Goal: Unclear

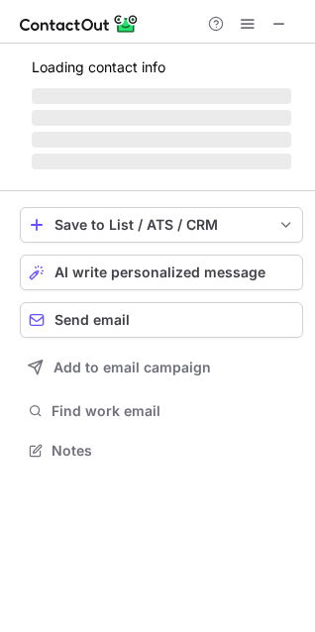
scroll to position [10, 10]
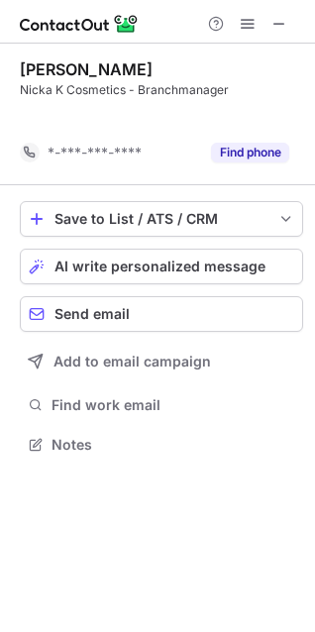
scroll to position [10, 10]
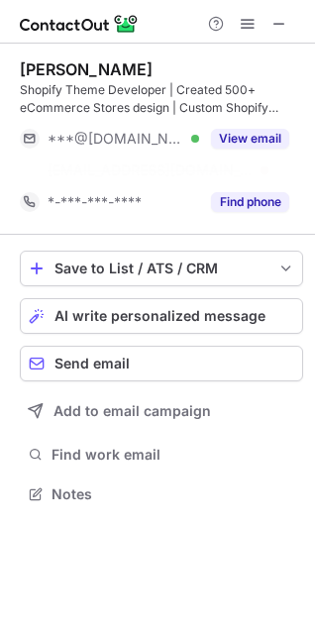
scroll to position [10, 10]
